Goal: Find specific page/section: Find specific page/section

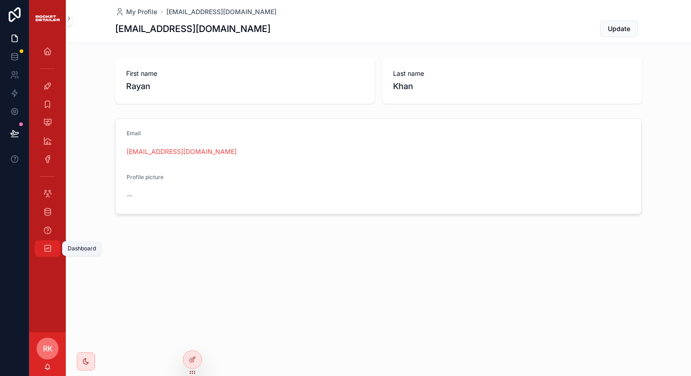
click at [46, 244] on icon "scrollable content" at bounding box center [47, 248] width 9 height 9
